Goal: Check status: Check status

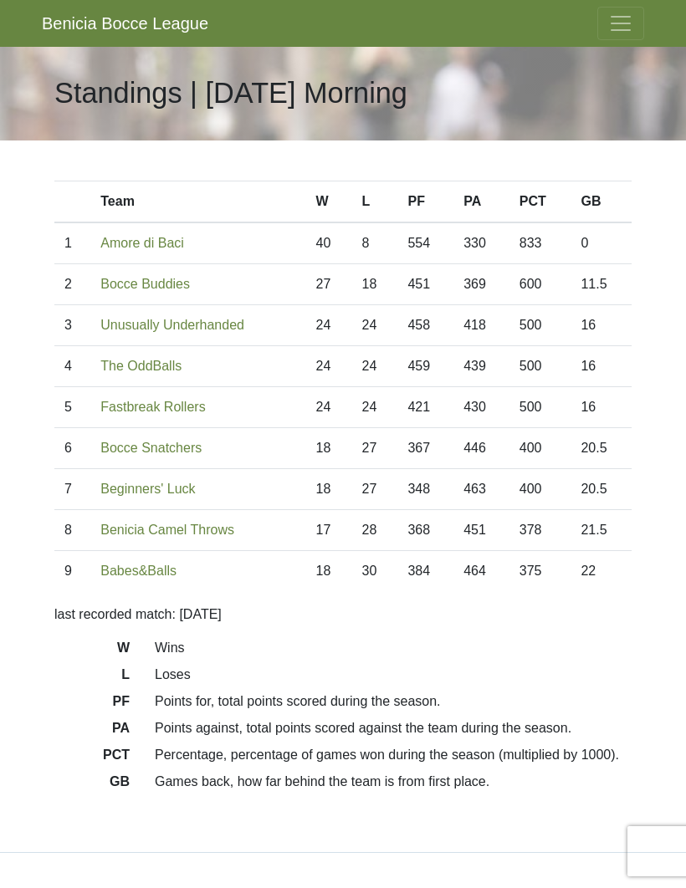
click at [630, 17] on span "Toggle navigation" at bounding box center [620, 23] width 25 height 25
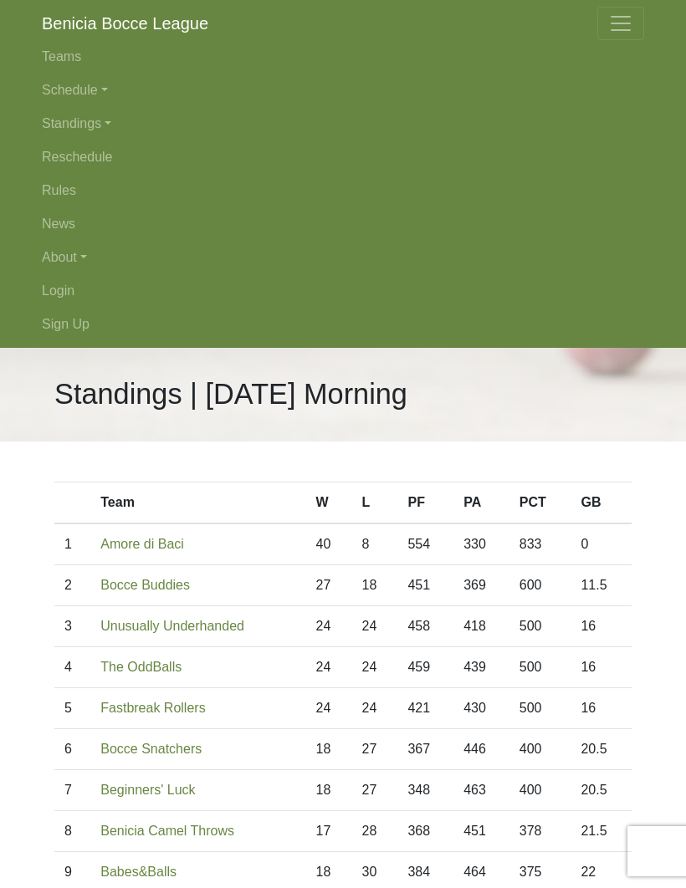
click at [68, 287] on link "Login" at bounding box center [343, 290] width 602 height 33
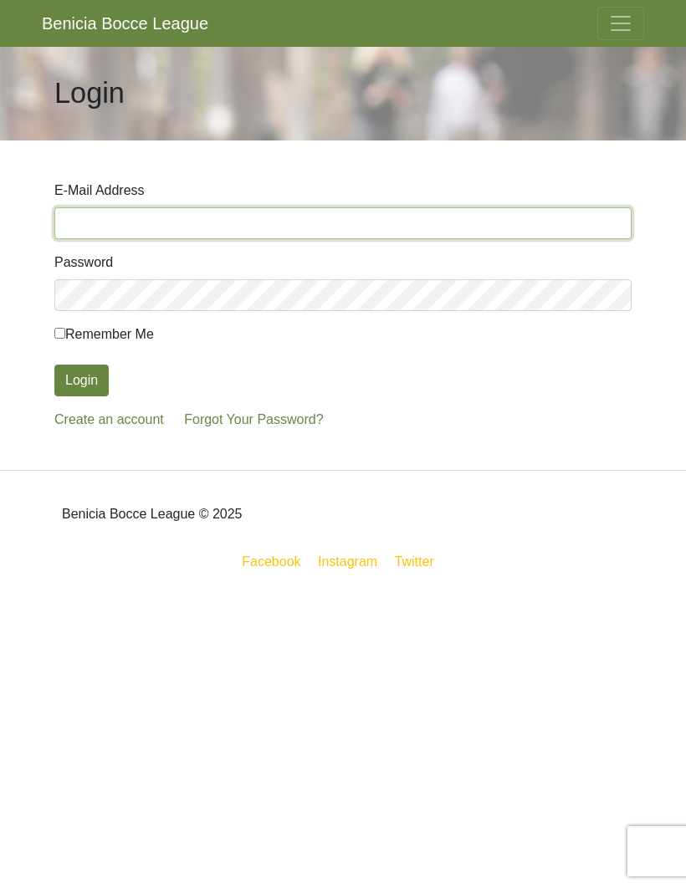
type input "[EMAIL_ADDRESS][DOMAIN_NAME]"
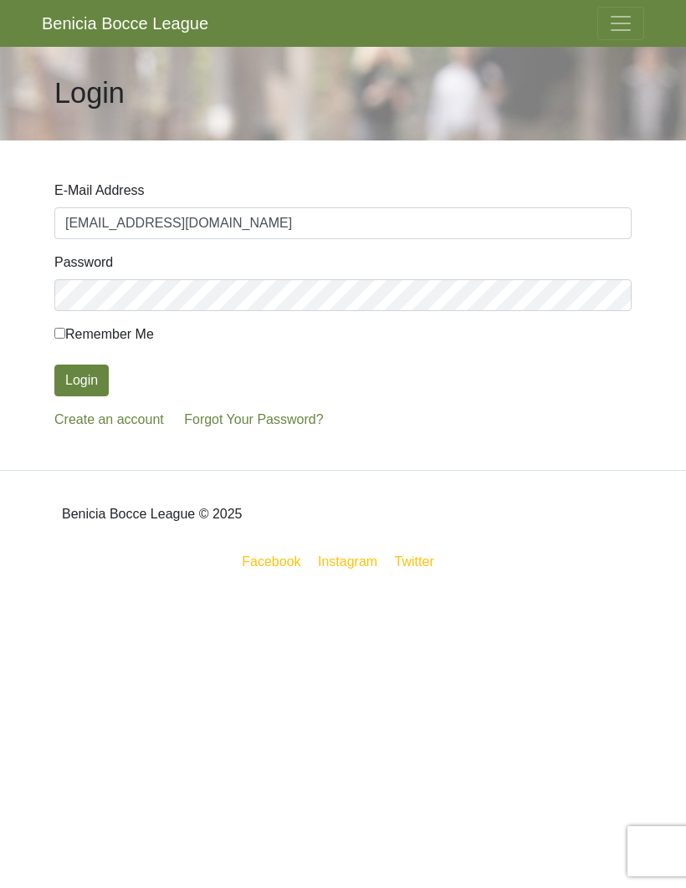
click at [81, 381] on button "Login" at bounding box center [81, 381] width 54 height 32
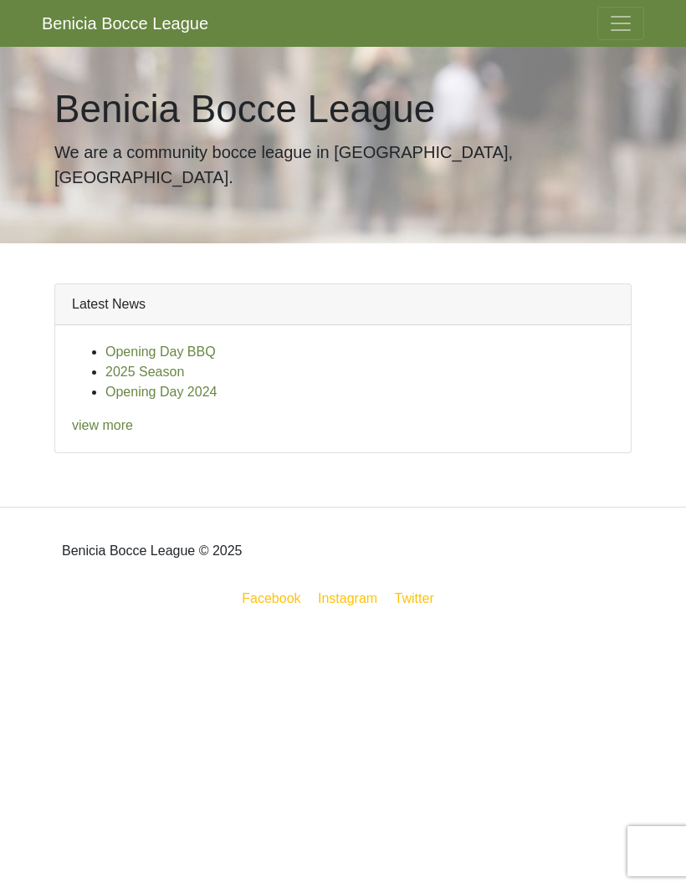
click at [618, 27] on span "Toggle navigation" at bounding box center [620, 23] width 25 height 25
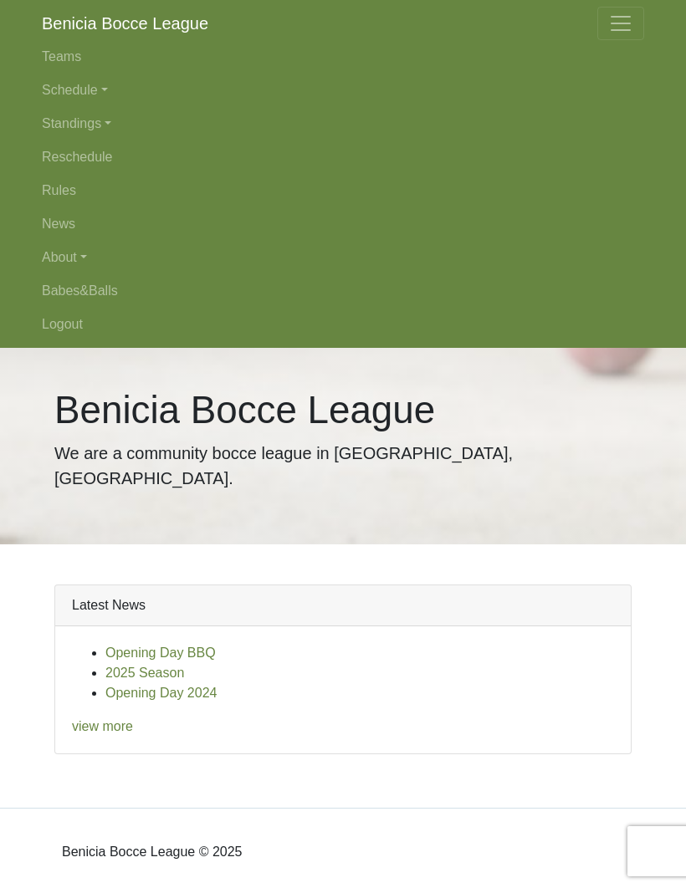
click at [91, 123] on link "Standings" at bounding box center [343, 123] width 602 height 33
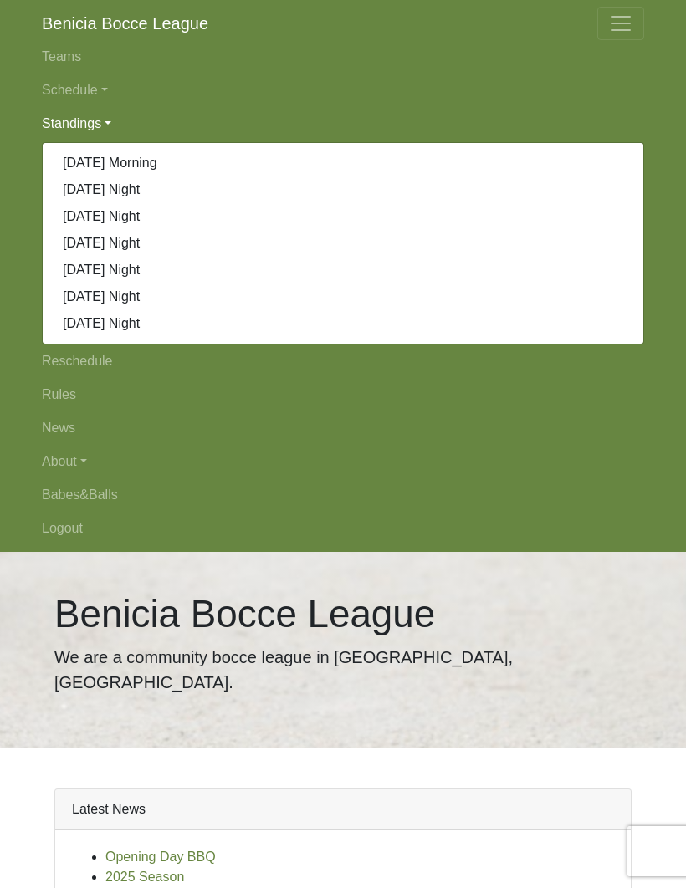
click at [134, 163] on link "[DATE] Morning" at bounding box center [343, 163] width 601 height 27
